Goal: Use online tool/utility: Utilize a website feature to perform a specific function

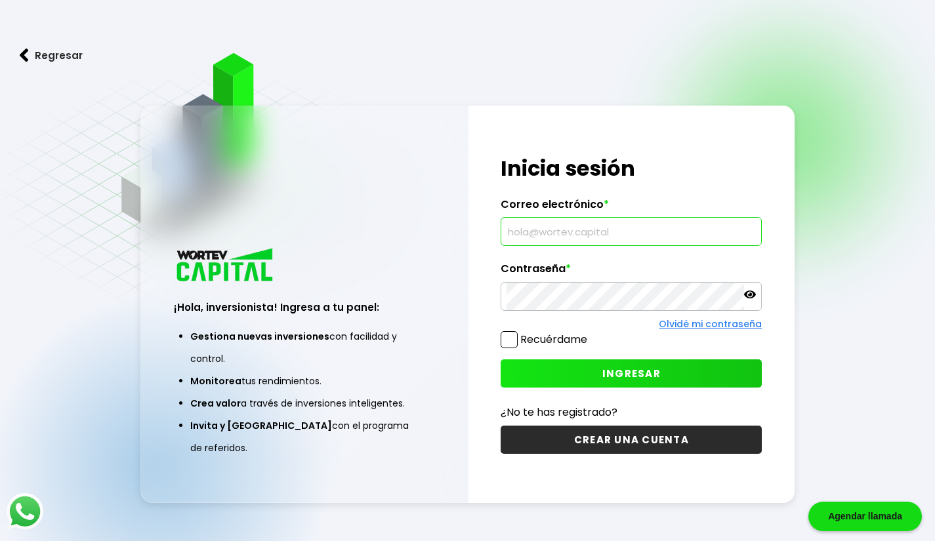
click at [666, 231] on input "text" at bounding box center [630, 232] width 249 height 28
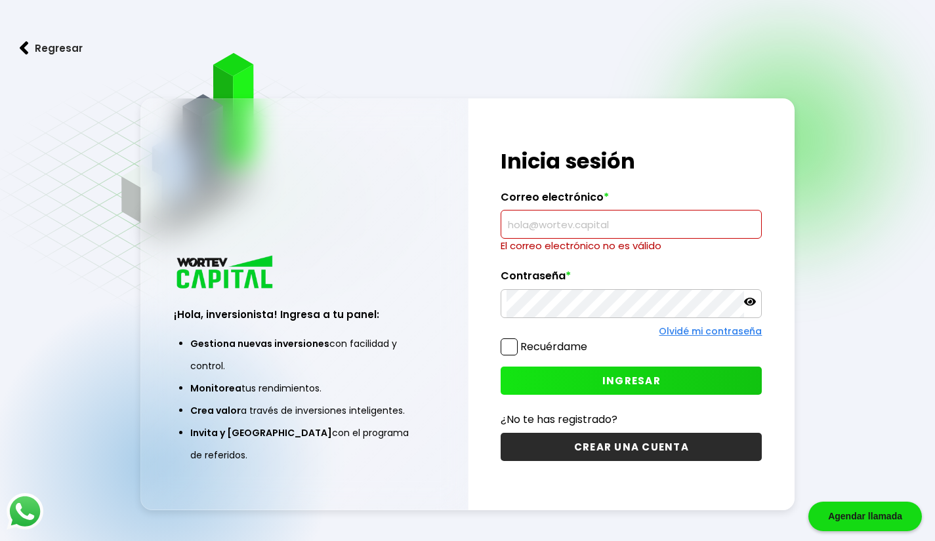
type input "[EMAIL_ADDRESS][DOMAIN_NAME]"
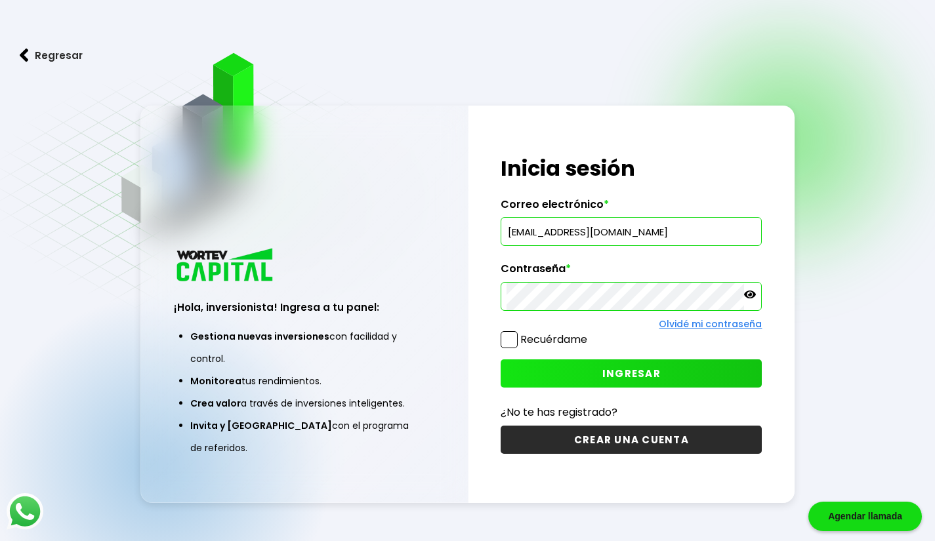
click at [616, 372] on span "INGRESAR" at bounding box center [631, 374] width 58 height 14
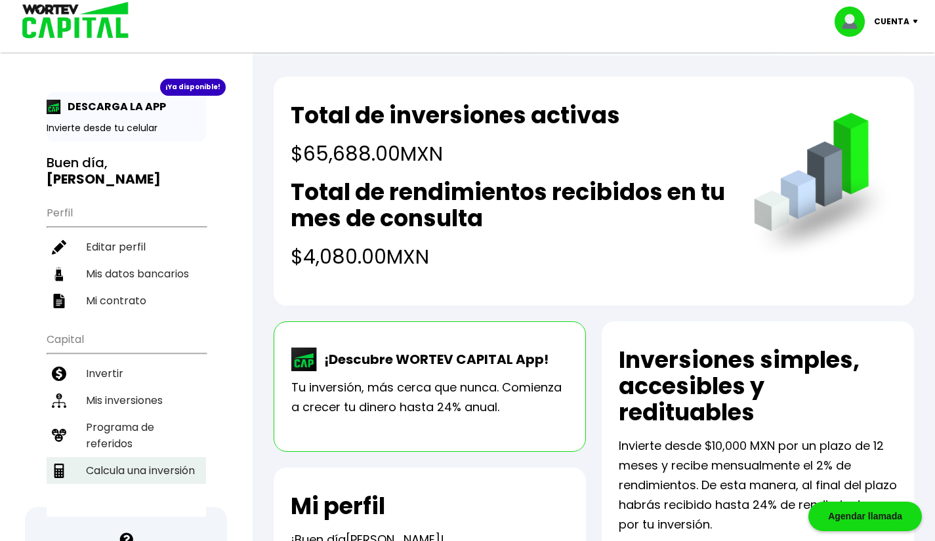
click at [165, 457] on li "Calcula una inversión" at bounding box center [126, 470] width 159 height 27
select select "1"
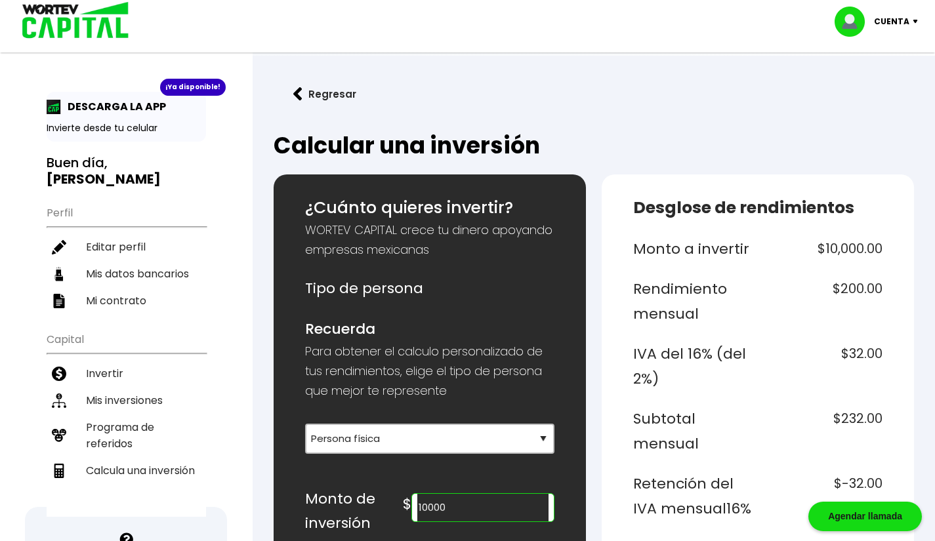
click at [458, 496] on input "10000" at bounding box center [482, 508] width 131 height 28
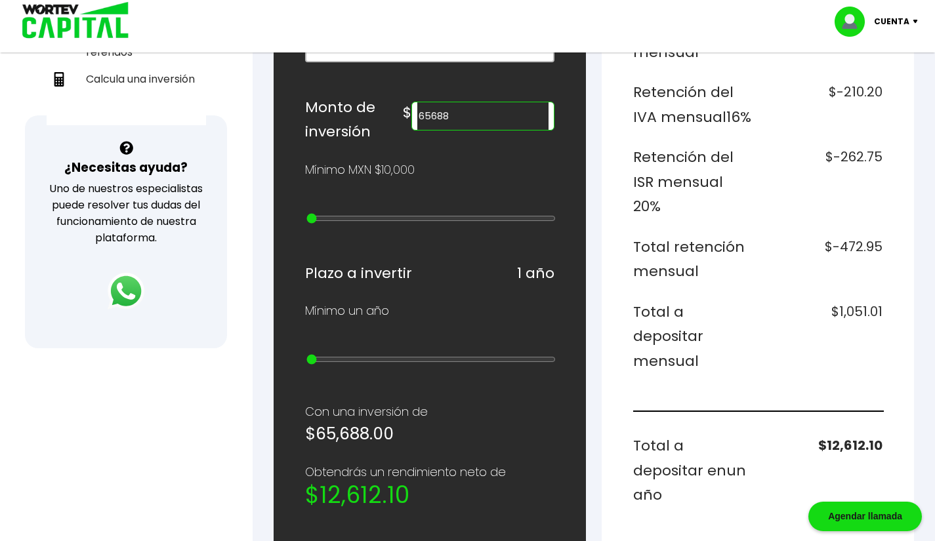
scroll to position [387, 0]
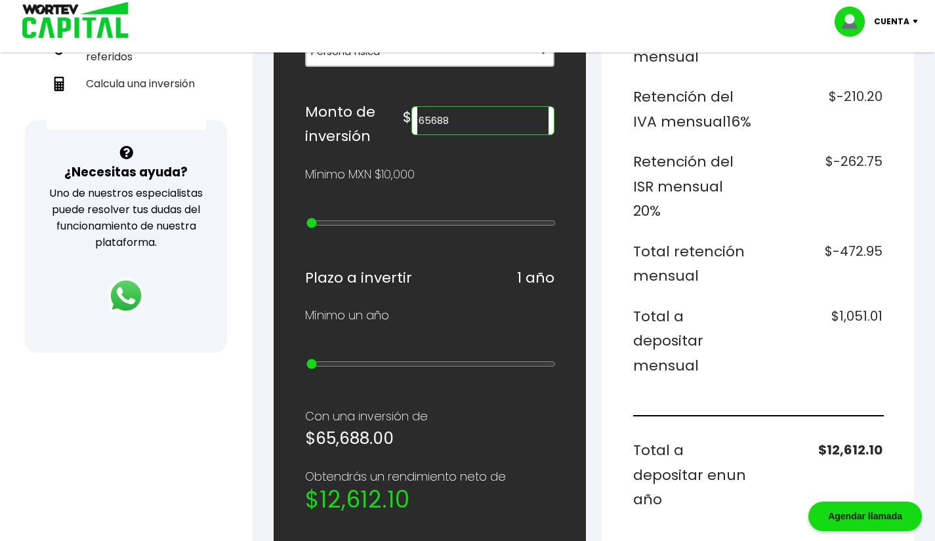
type input "65688"
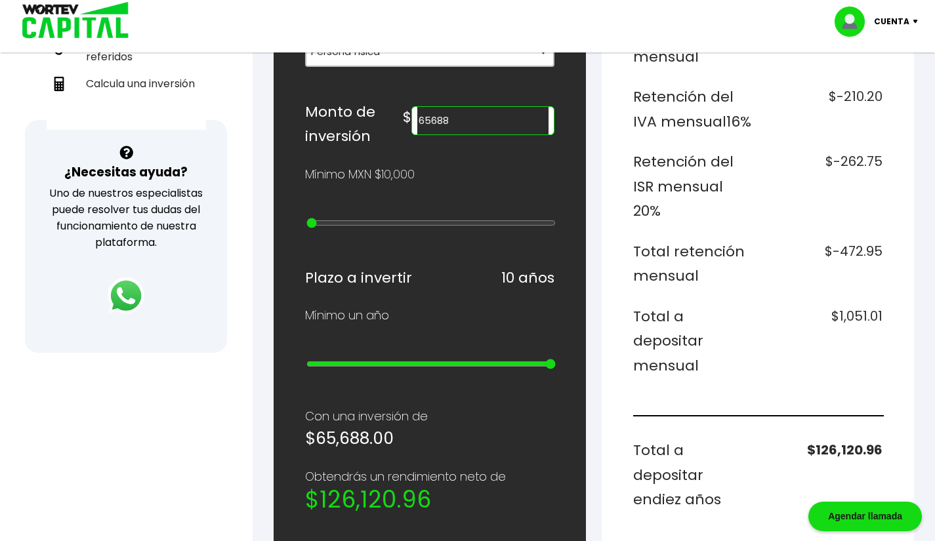
drag, startPoint x: 311, startPoint y: 361, endPoint x: 560, endPoint y: 354, distance: 249.3
type input "10"
click at [555, 359] on input "range" at bounding box center [430, 364] width 249 height 10
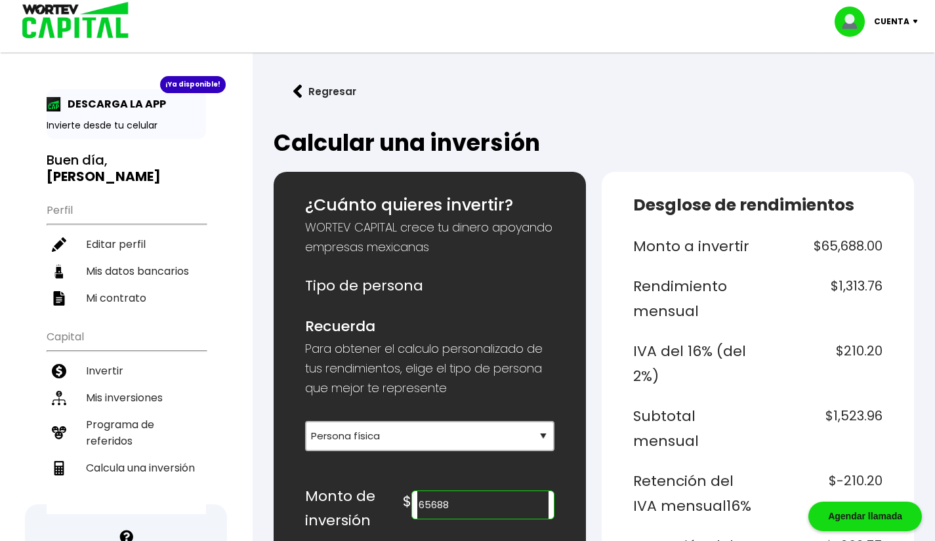
scroll to position [0, 0]
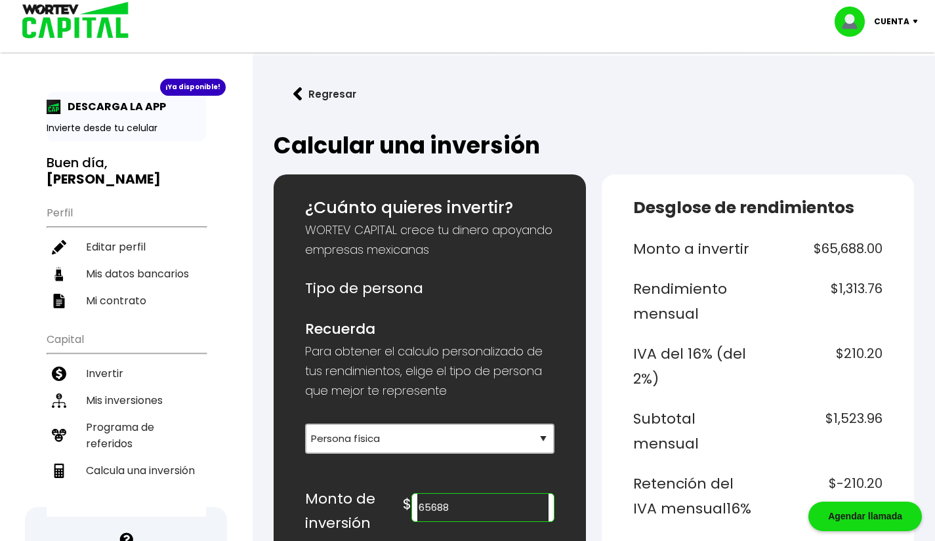
click at [68, 18] on img at bounding box center [71, 21] width 125 height 43
